Goal: Information Seeking & Learning: Learn about a topic

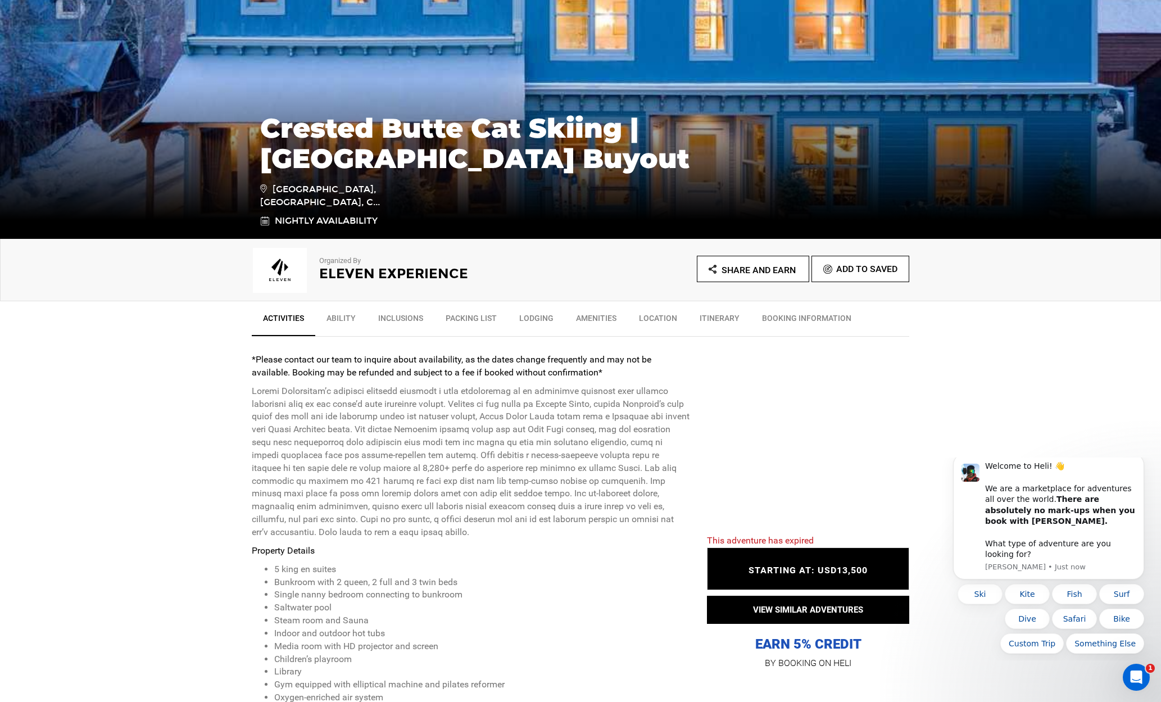
click at [344, 319] on link "Ability" at bounding box center [341, 321] width 52 height 28
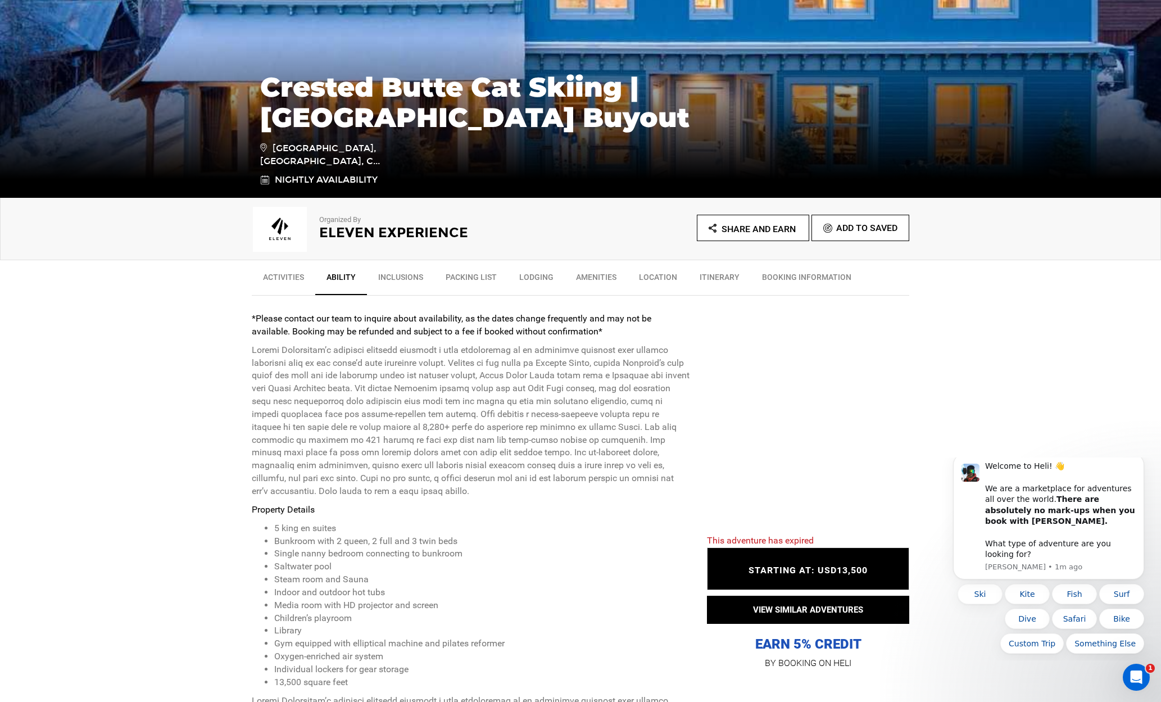
scroll to position [181, 0]
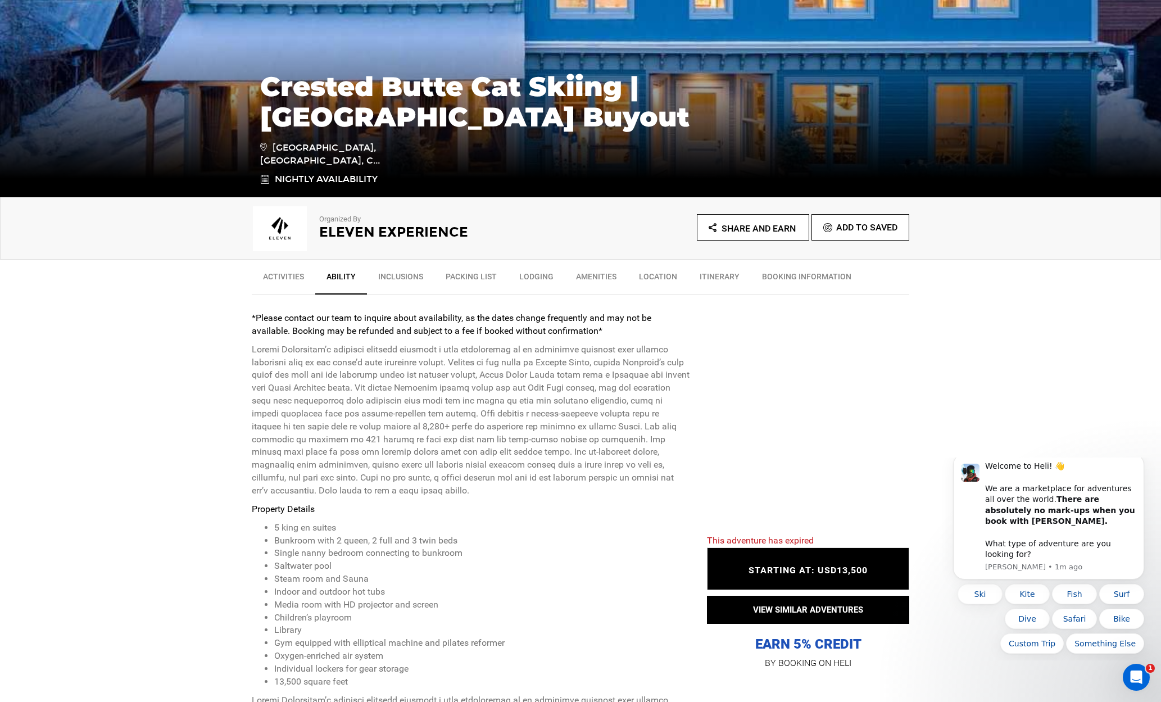
click at [347, 277] on link "Ability" at bounding box center [341, 279] width 52 height 29
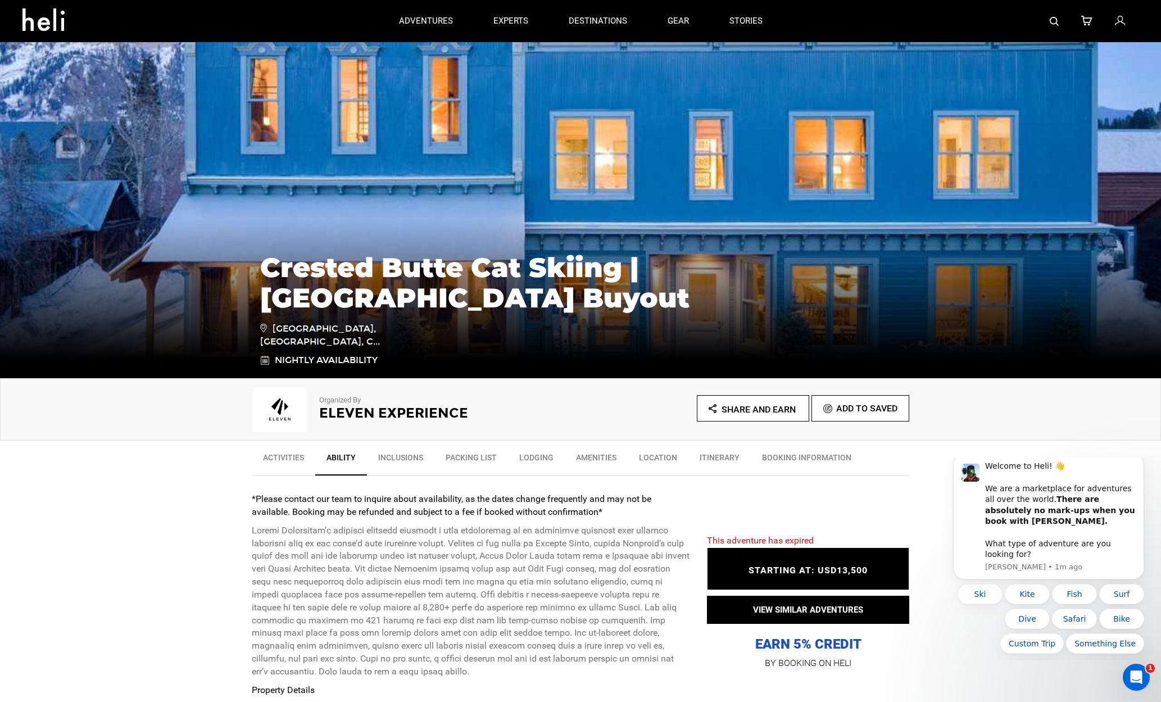
scroll to position [0, 0]
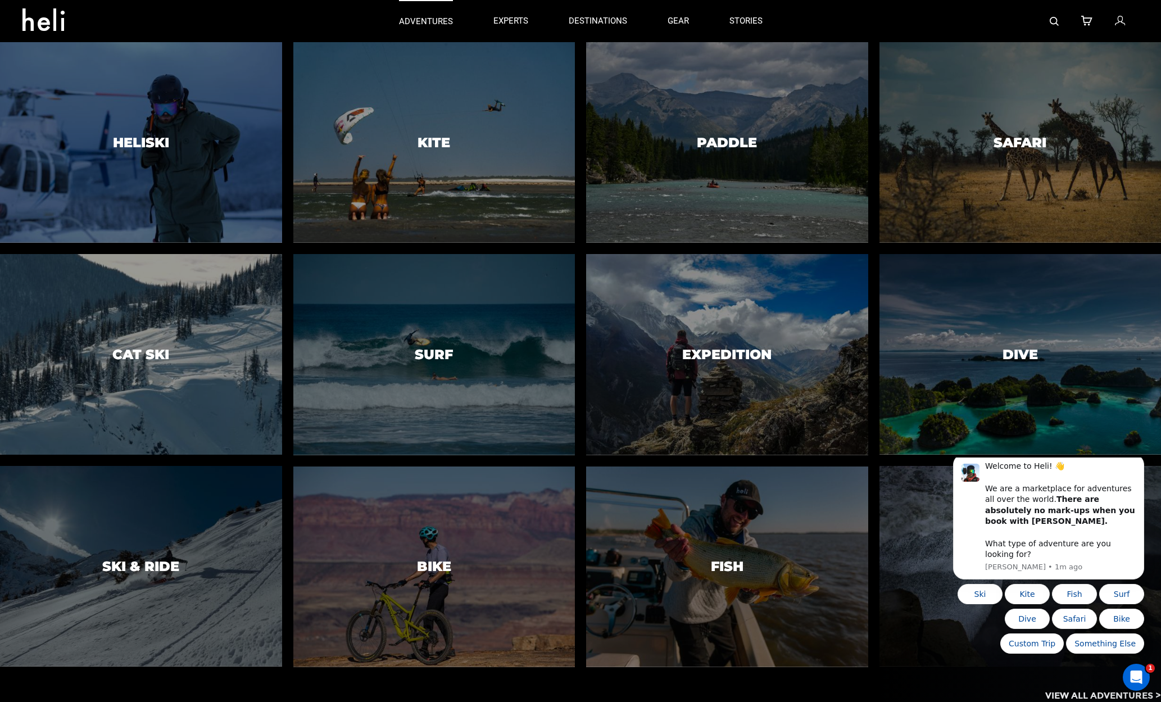
click at [414, 22] on p "adventures" at bounding box center [426, 22] width 54 height 12
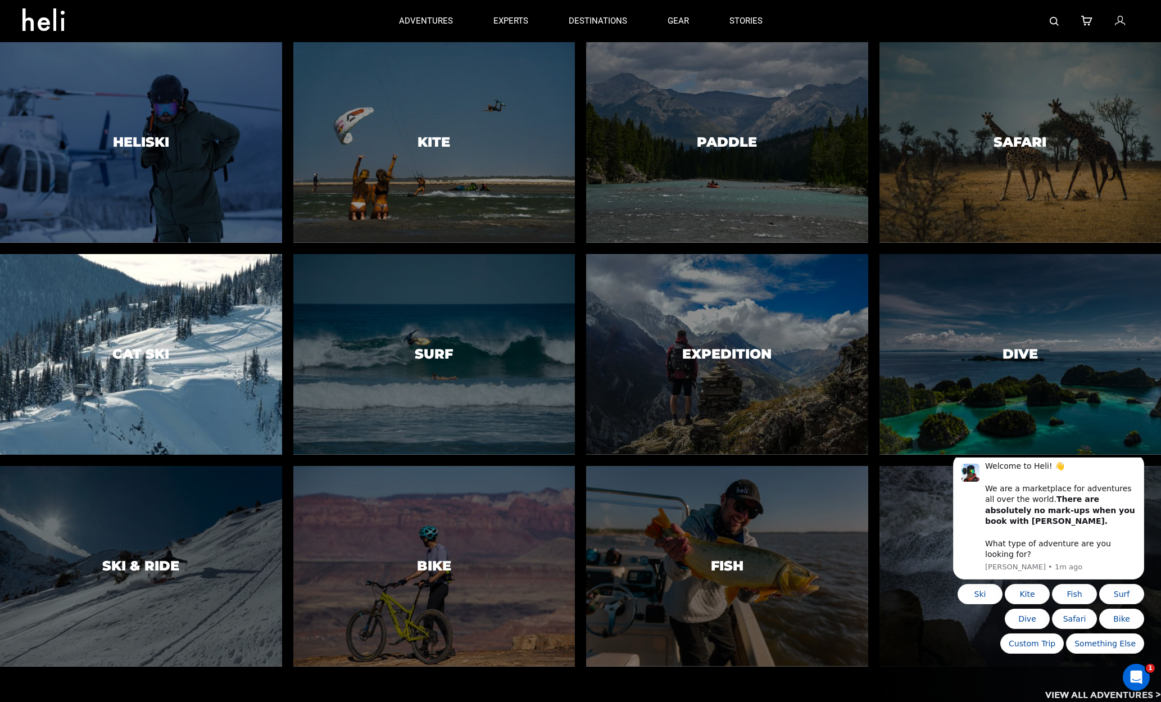
click at [179, 333] on div at bounding box center [141, 354] width 288 height 205
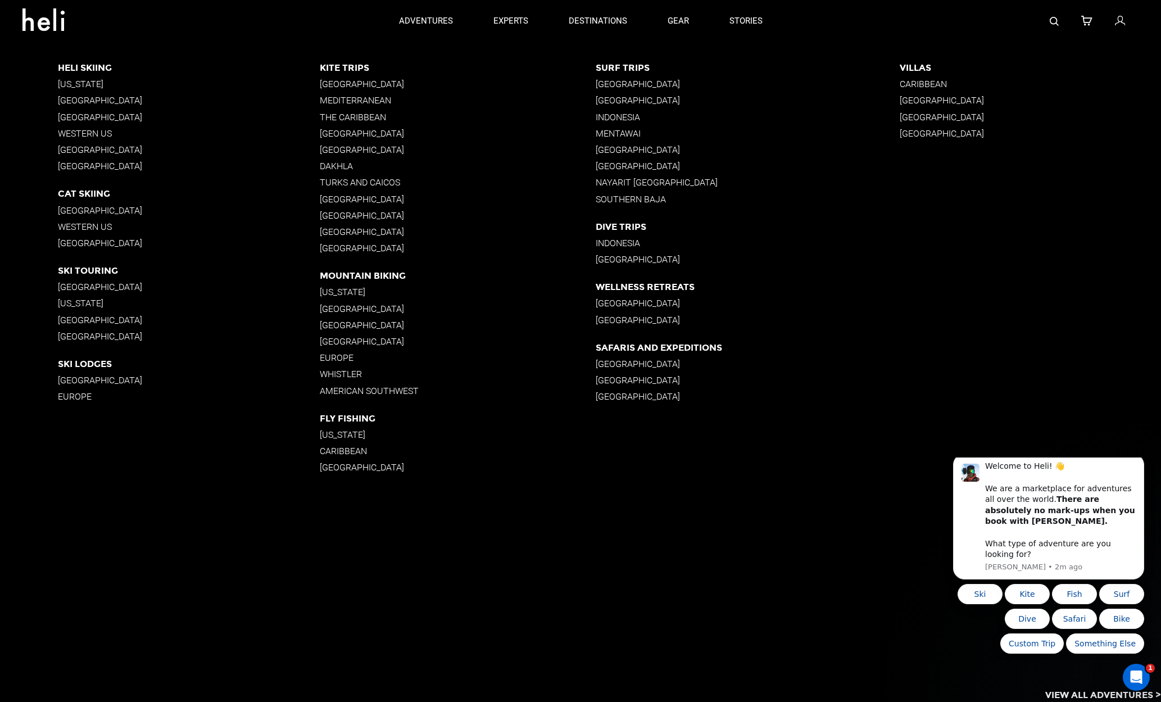
click at [103, 225] on p "Western US" at bounding box center [188, 226] width 261 height 11
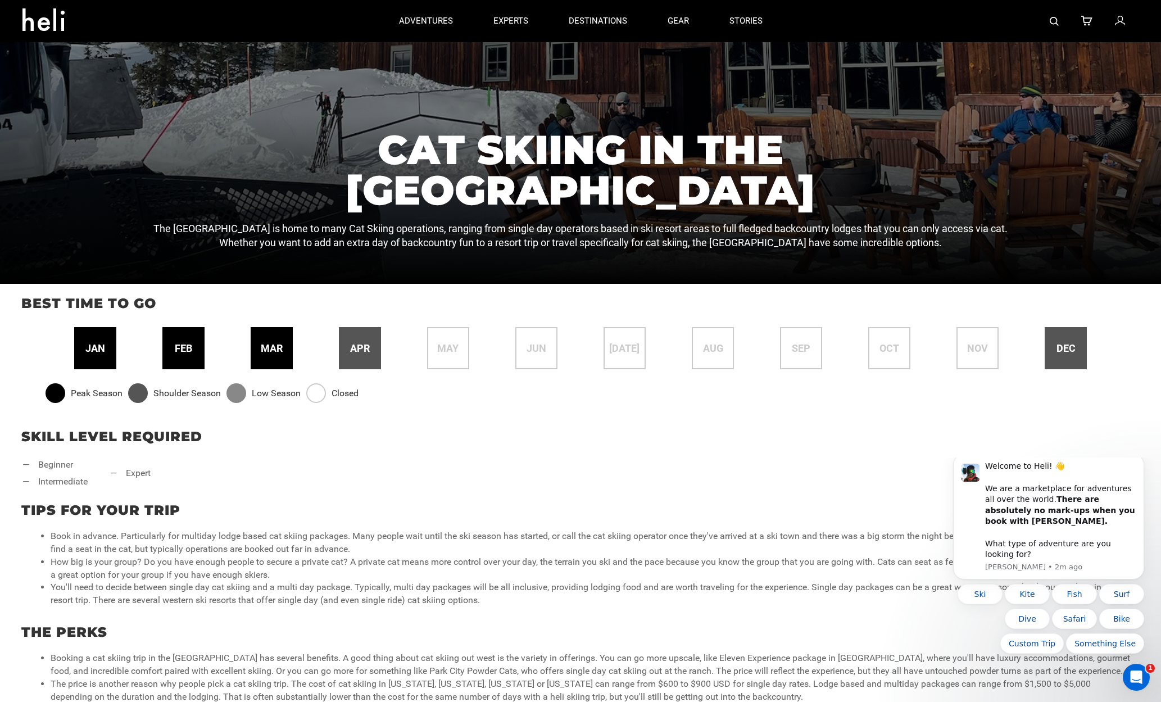
scroll to position [339, 0]
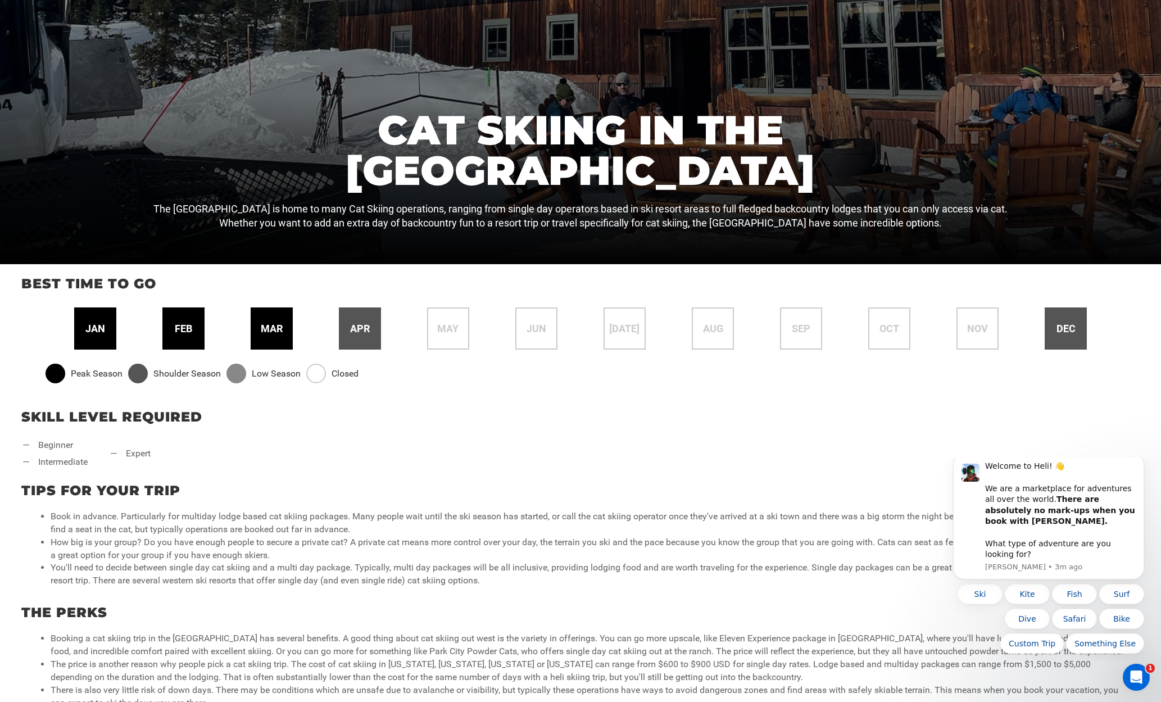
click at [1058, 321] on span "dec" at bounding box center [1066, 328] width 19 height 15
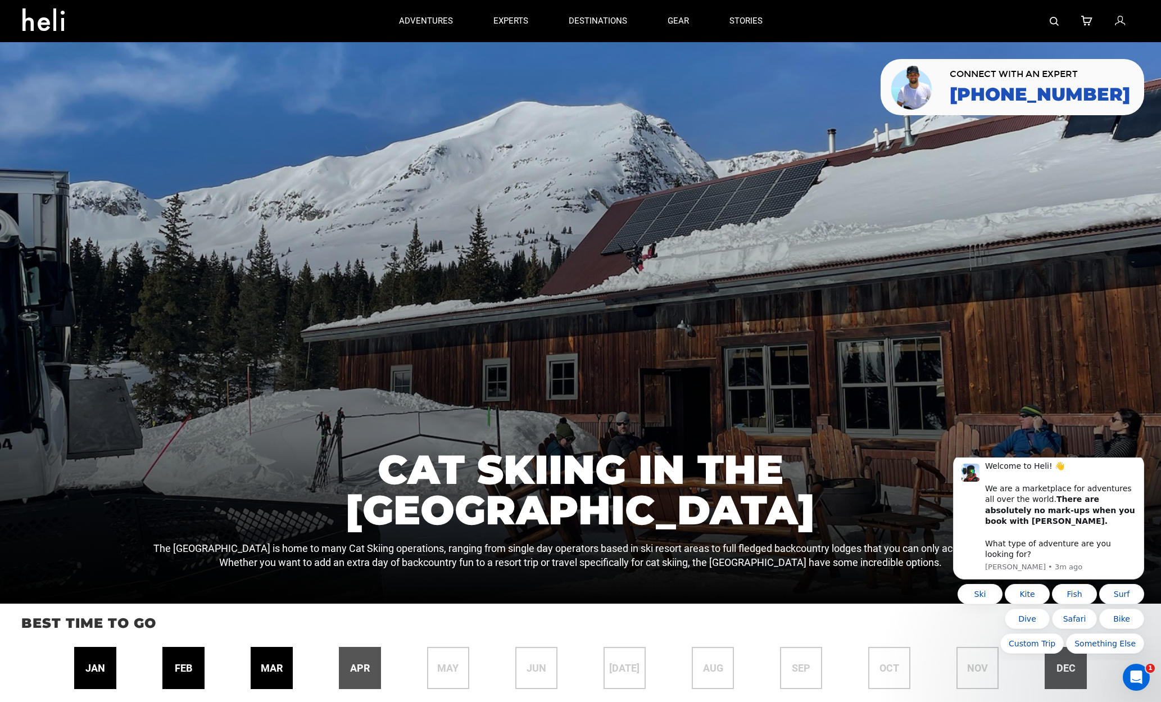
scroll to position [0, 0]
